Goal: Task Accomplishment & Management: Manage account settings

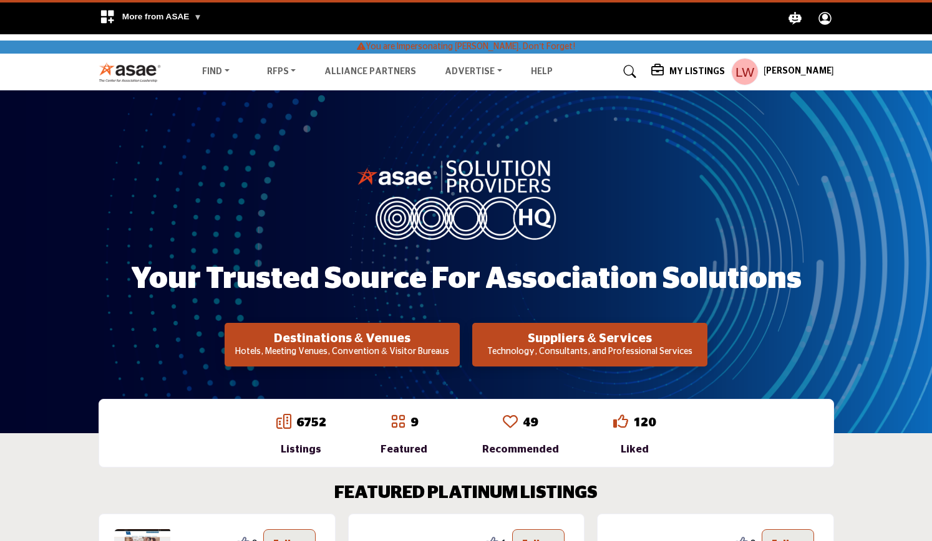
click at [702, 69] on h5 "My Listings" at bounding box center [697, 71] width 56 height 11
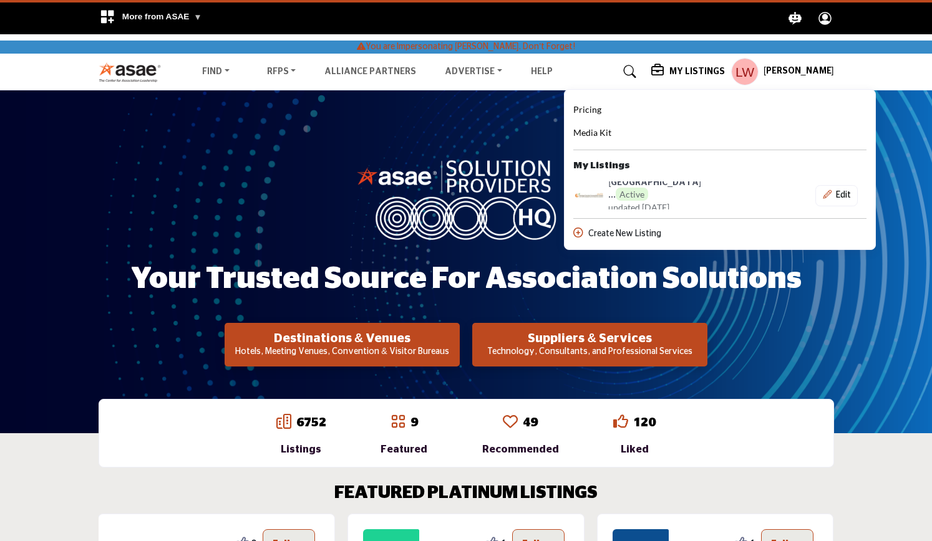
click at [695, 71] on h5 "My Listings" at bounding box center [697, 71] width 56 height 11
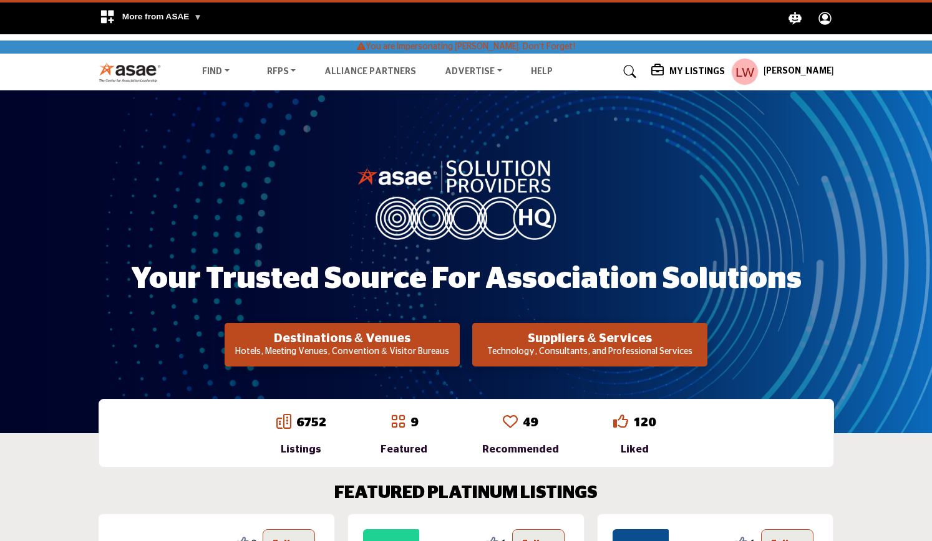
click at [695, 71] on h5 "My Listings" at bounding box center [697, 71] width 56 height 11
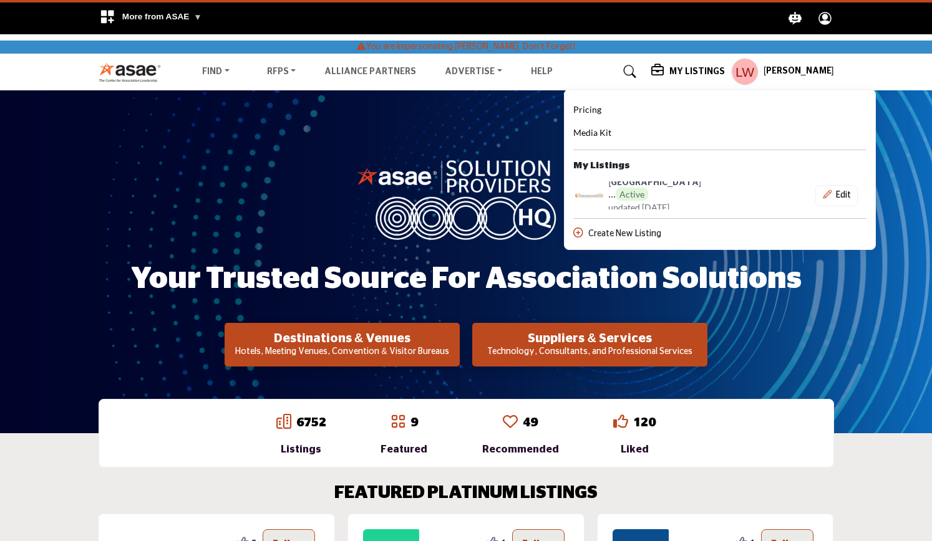
click at [695, 71] on h5 "My Listings" at bounding box center [697, 71] width 56 height 11
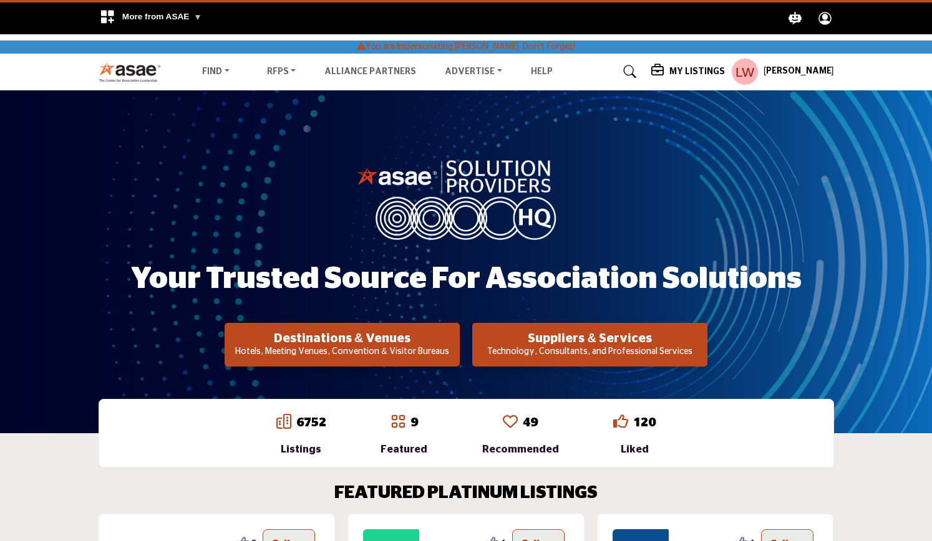
click at [666, 65] on icon at bounding box center [658, 70] width 15 height 12
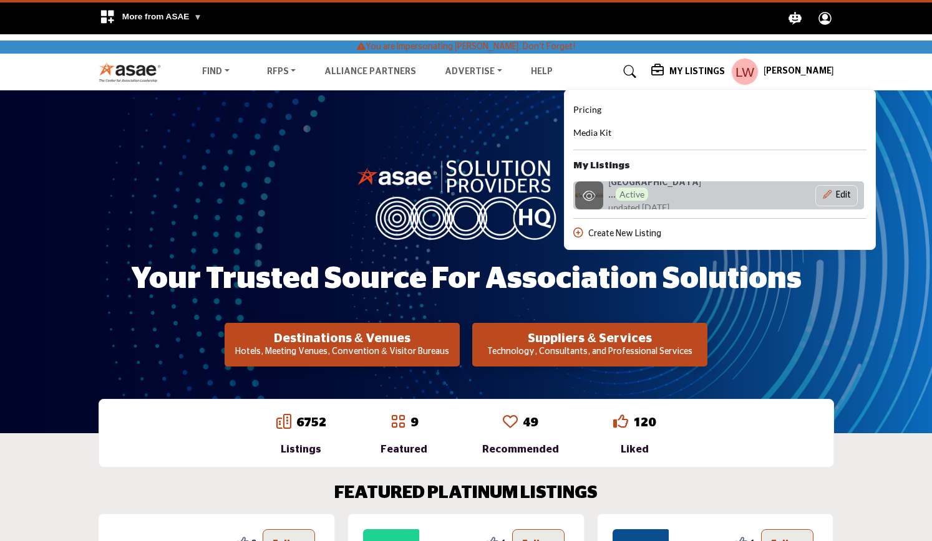
click at [634, 186] on h6 "Orange County ... Active" at bounding box center [666, 190] width 116 height 24
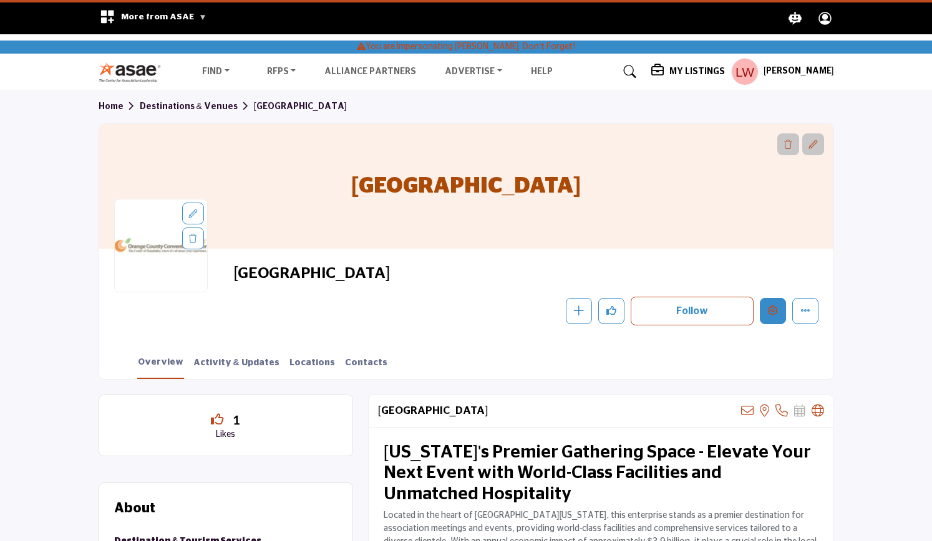
click at [768, 309] on icon "Edit company" at bounding box center [773, 311] width 10 height 10
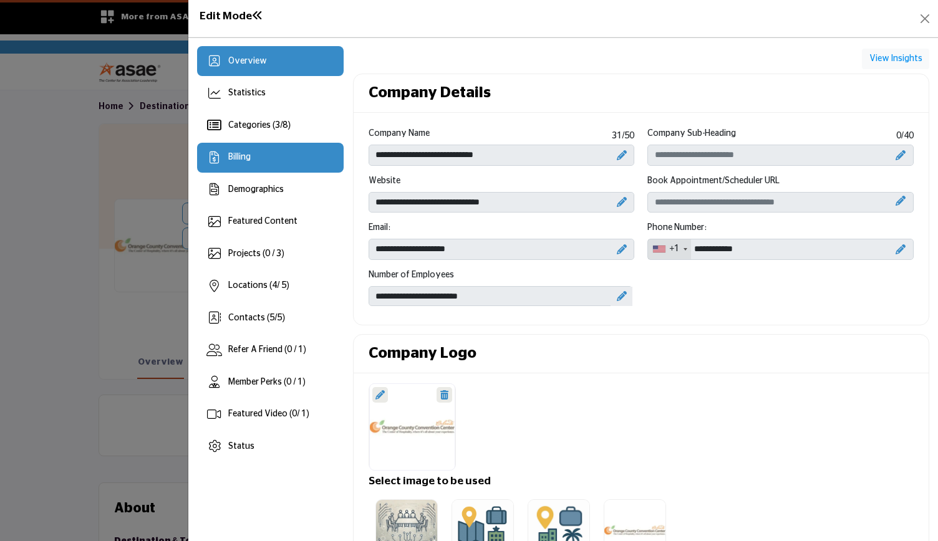
click at [241, 162] on div "Billing" at bounding box center [239, 157] width 22 height 13
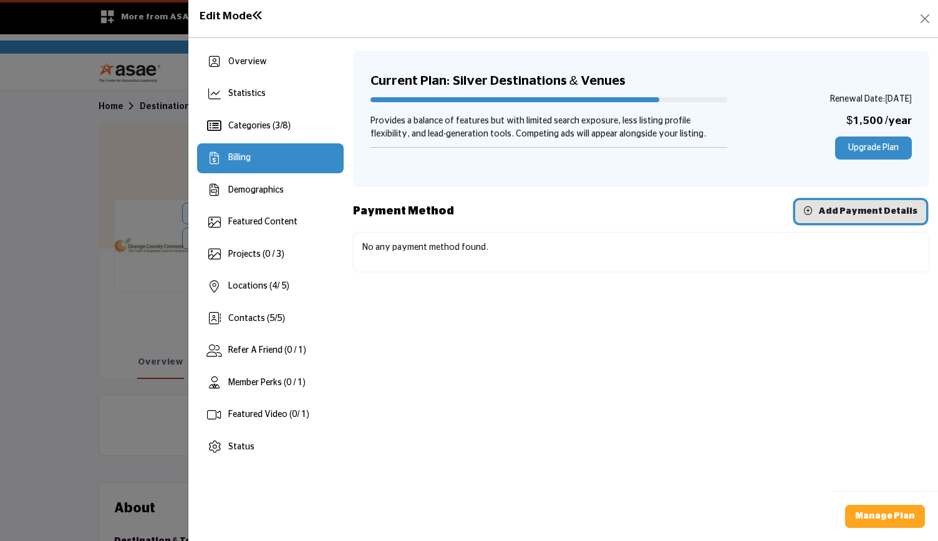
click at [832, 208] on span "Add Payment Details" at bounding box center [867, 211] width 99 height 9
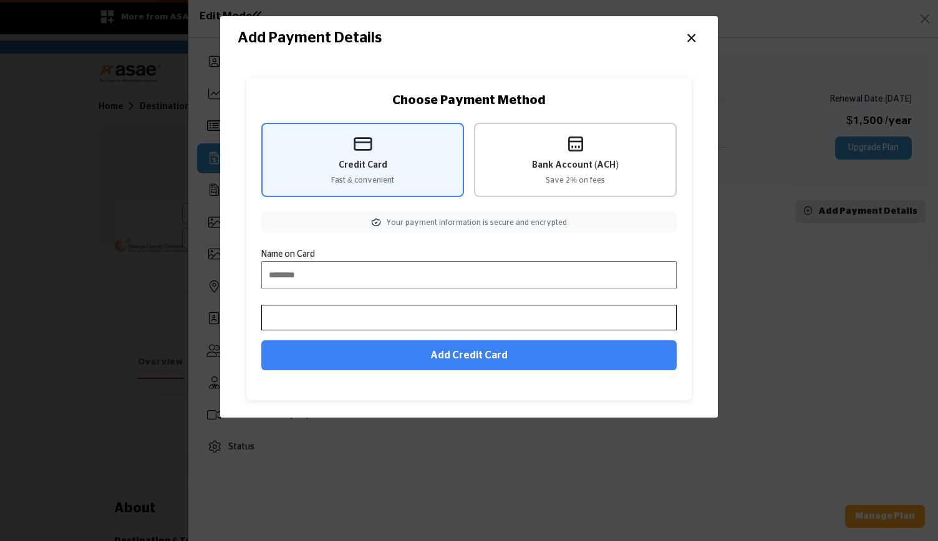
click at [599, 167] on span "Bank Account (ACH)" at bounding box center [575, 165] width 87 height 13
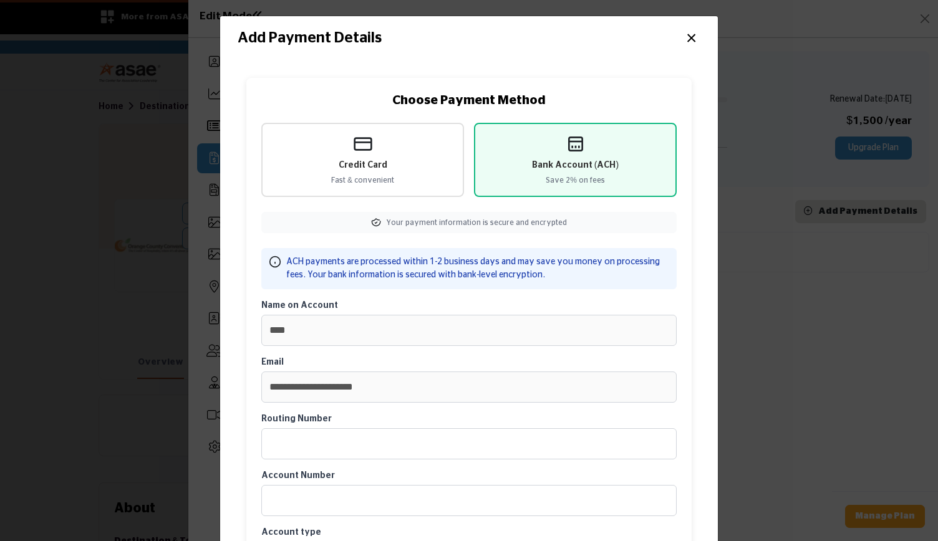
click at [689, 42] on button "×" at bounding box center [691, 37] width 18 height 24
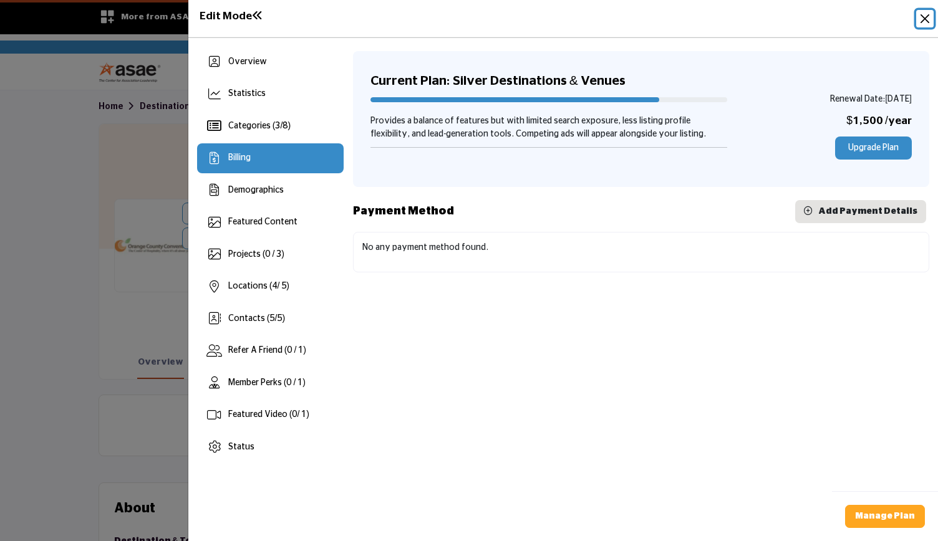
click at [923, 21] on button "Close" at bounding box center [924, 18] width 17 height 17
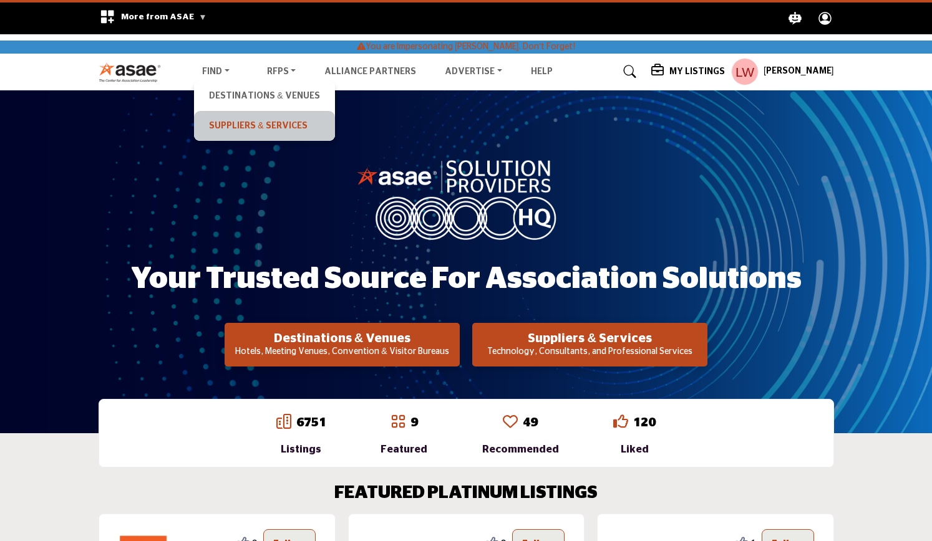
click at [244, 123] on link "Suppliers & Services" at bounding box center [264, 125] width 128 height 17
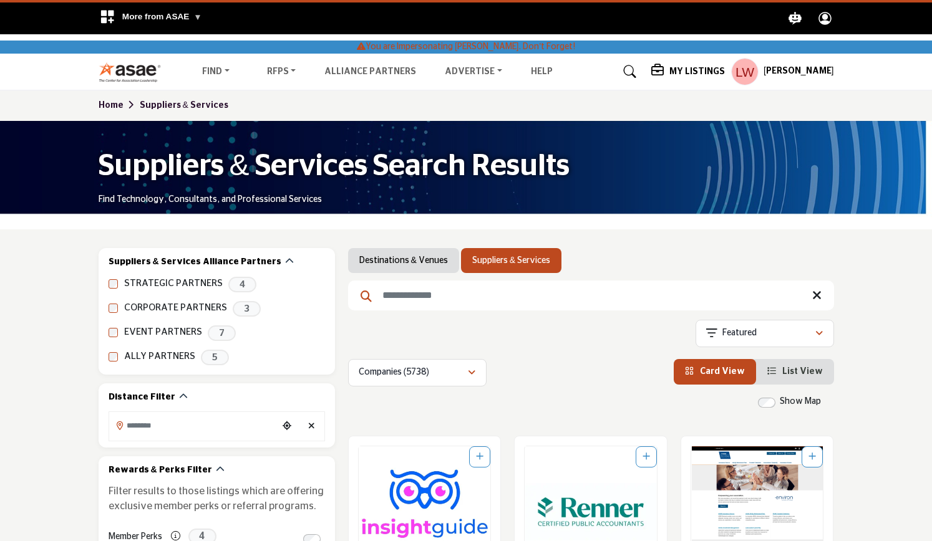
click at [415, 304] on input "Search Keyword" at bounding box center [591, 296] width 486 height 30
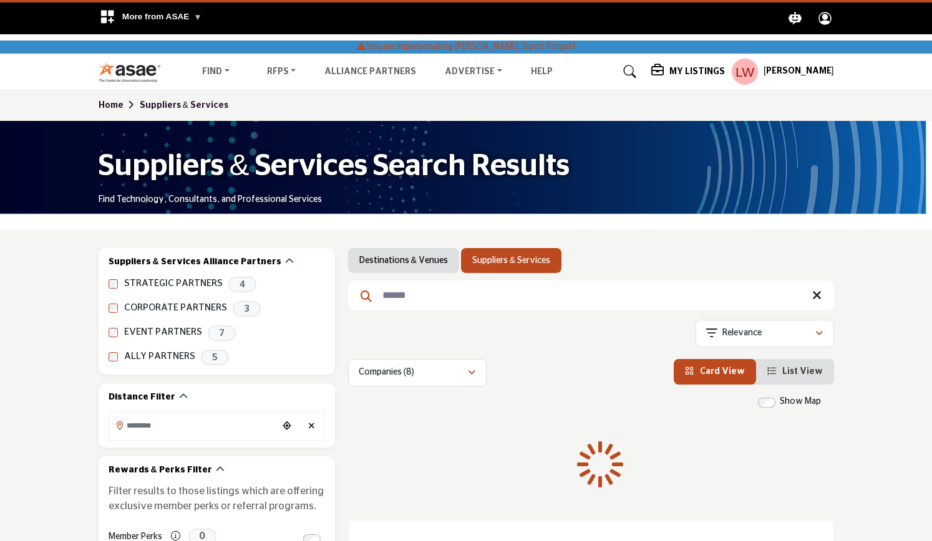
type input "******"
